Goal: Transaction & Acquisition: Purchase product/service

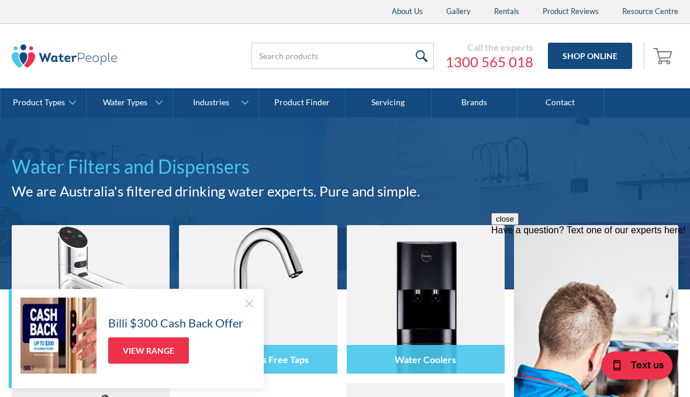
click at [562, 98] on link "Contact" at bounding box center [560, 102] width 86 height 29
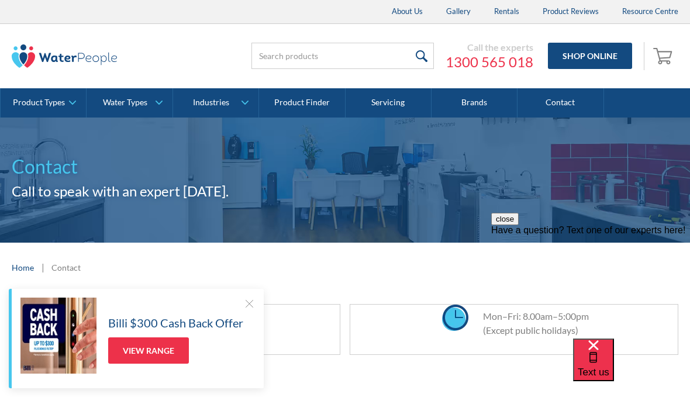
click at [134, 108] on link "Water Types" at bounding box center [128, 102] width 85 height 29
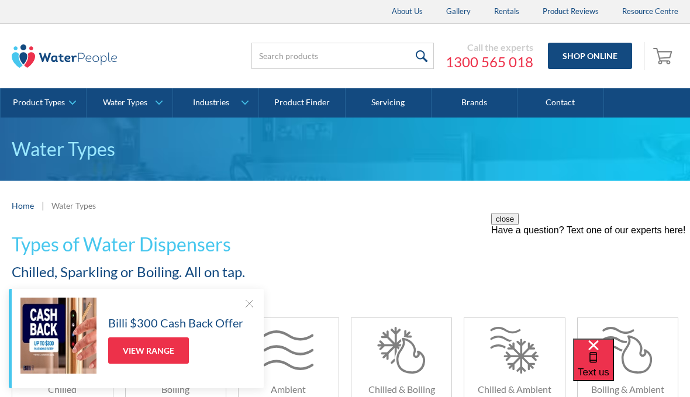
click at [483, 103] on link "Brands" at bounding box center [474, 102] width 86 height 29
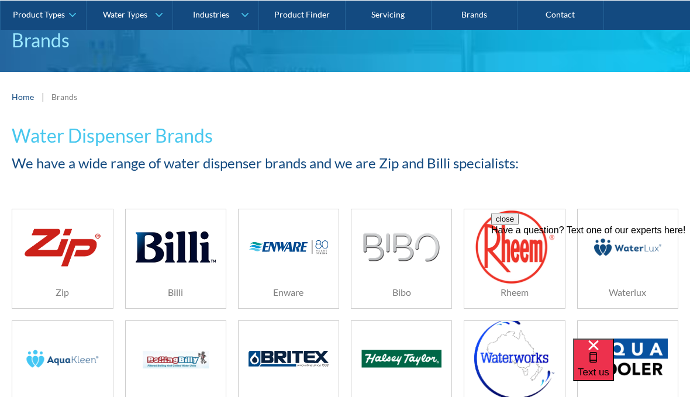
scroll to position [116, 0]
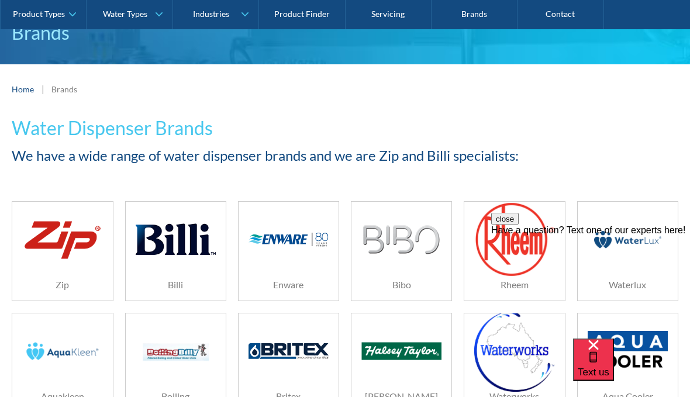
click at [68, 251] on img at bounding box center [62, 240] width 80 height 48
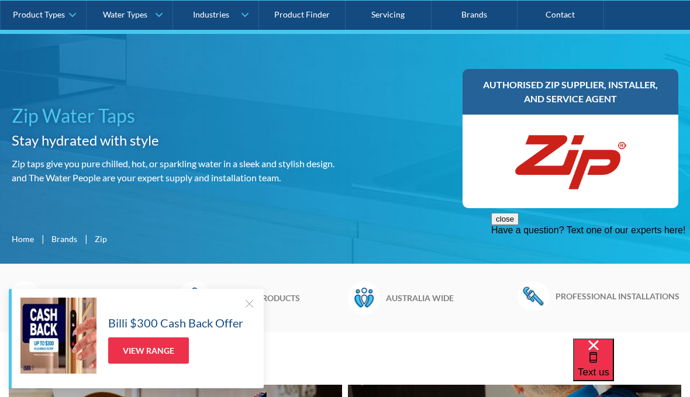
scroll to position [131, 0]
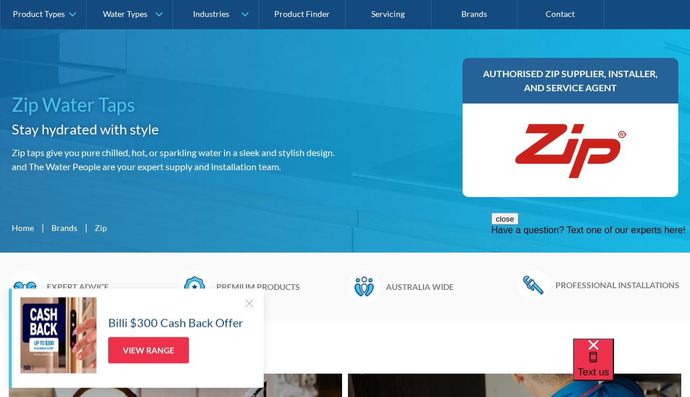
click at [235, 288] on h6 "Premium products" at bounding box center [279, 287] width 126 height 12
click at [217, 287] on h6 "Premium products" at bounding box center [279, 287] width 126 height 12
click at [203, 286] on img at bounding box center [194, 287] width 32 height 33
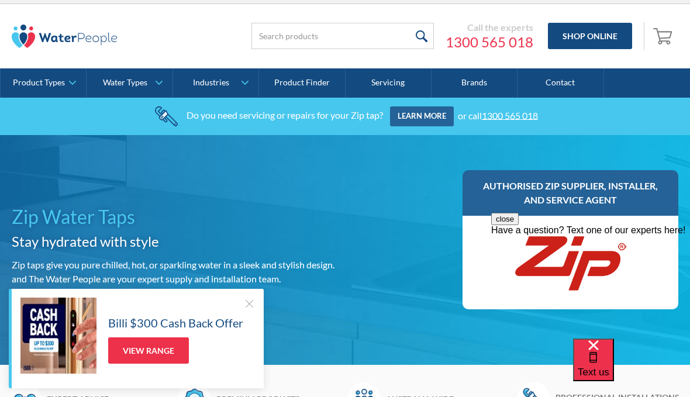
scroll to position [0, 0]
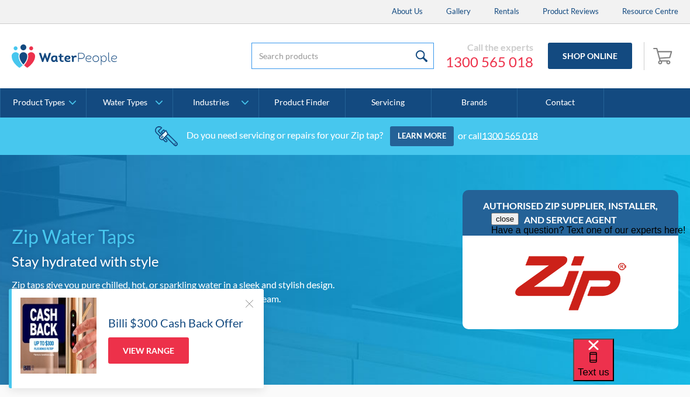
click at [380, 63] on input "search" at bounding box center [342, 56] width 182 height 26
type input "Zip filters"
click at [422, 56] on input "submit" at bounding box center [420, 56] width 25 height 26
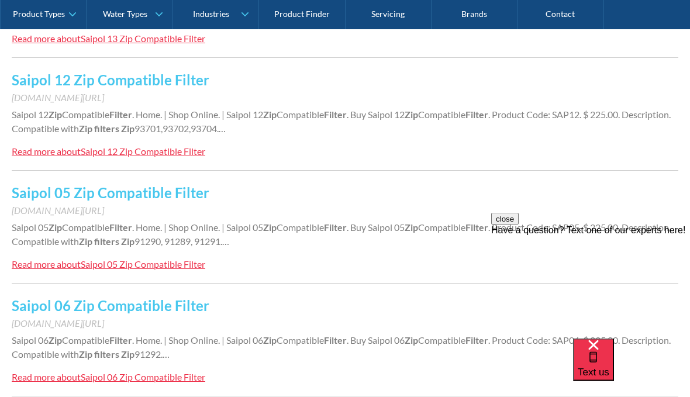
scroll to position [365, 0]
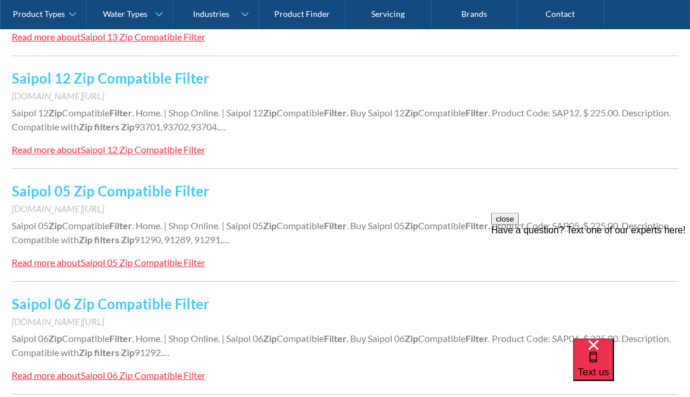
click at [99, 266] on div "Saipol 05 Zip Compatible Filter" at bounding box center [143, 262] width 124 height 11
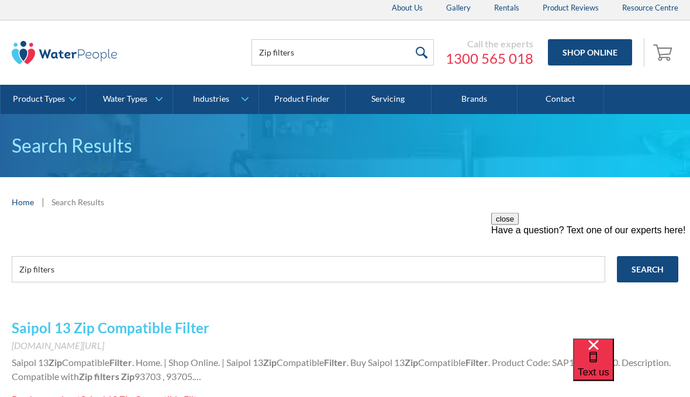
scroll to position [0, 0]
